Goal: Task Accomplishment & Management: Use online tool/utility

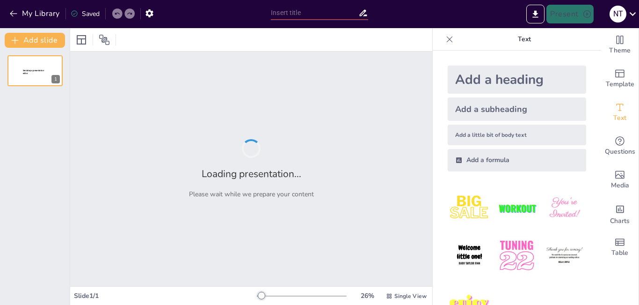
type input "New Sendsteps"
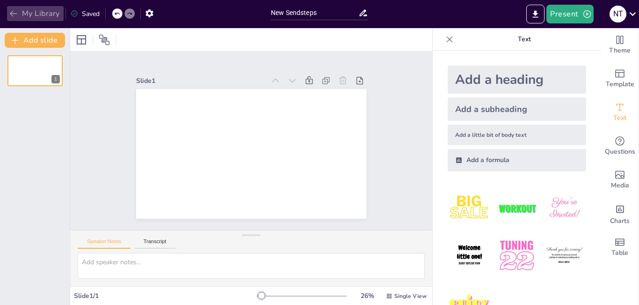
click at [45, 11] on button "My Library" at bounding box center [35, 13] width 57 height 15
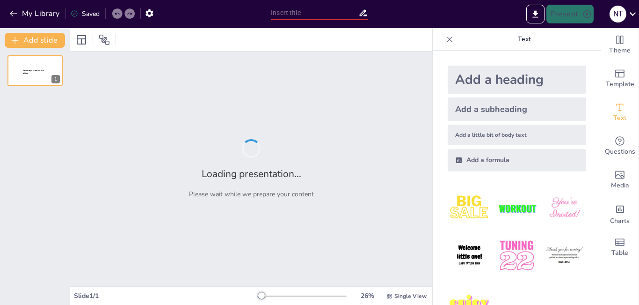
type input "New Sendsteps"
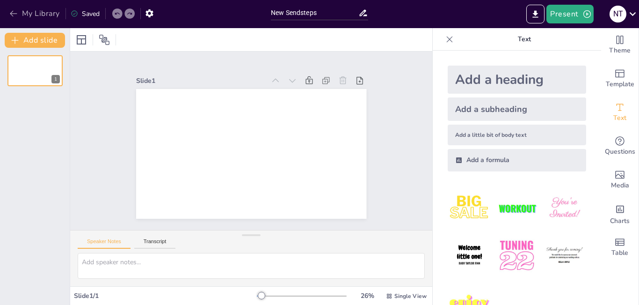
click at [51, 13] on button "My Library" at bounding box center [35, 13] width 57 height 15
